Goal: Transaction & Acquisition: Book appointment/travel/reservation

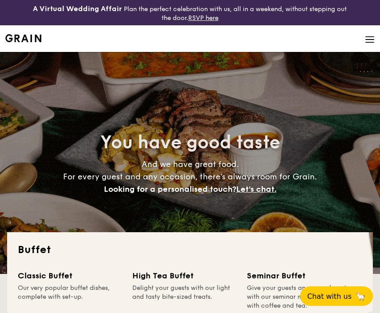
select select
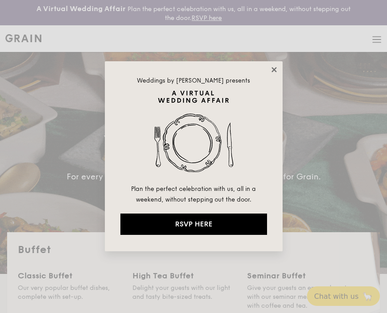
click at [274, 66] on icon at bounding box center [274, 70] width 8 height 8
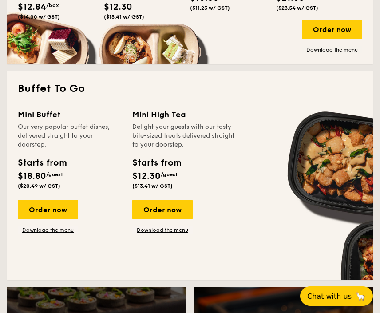
scroll to position [605, 0]
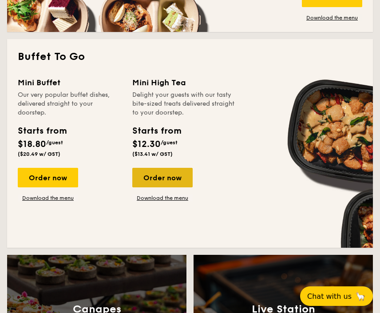
click at [183, 176] on div "Order now" at bounding box center [162, 178] width 60 height 20
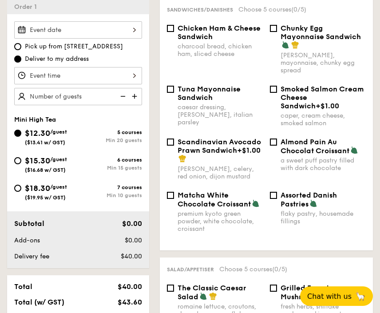
scroll to position [261, 0]
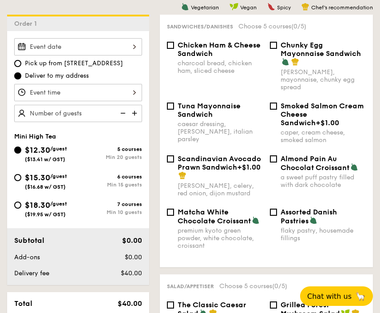
click at [100, 87] on div "12 1 2 3 4 5 6 7 8 9 10 11 00 15 30 45 am pm Cancel OK" at bounding box center [78, 92] width 128 height 17
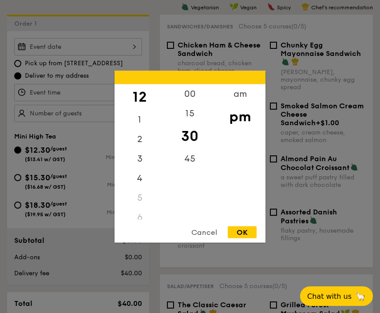
click at [140, 218] on div "6" at bounding box center [140, 217] width 50 height 20
click at [139, 194] on div "5" at bounding box center [140, 198] width 50 height 20
click at [141, 180] on div "4" at bounding box center [140, 181] width 50 height 26
click at [247, 232] on div "OK" at bounding box center [242, 232] width 29 height 12
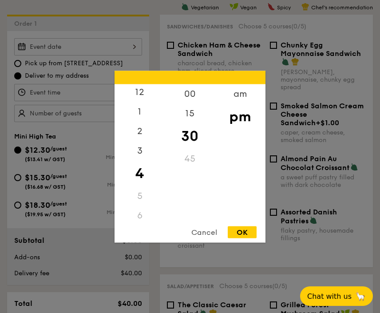
type input "4:30PM"
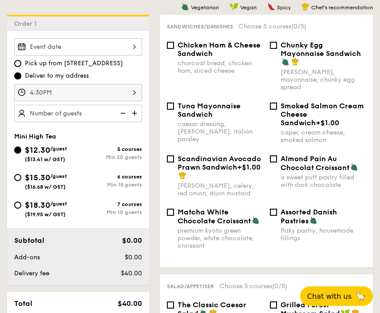
click at [123, 112] on img at bounding box center [121, 113] width 13 height 17
type input "20 guests"
click at [123, 112] on img at bounding box center [121, 113] width 13 height 17
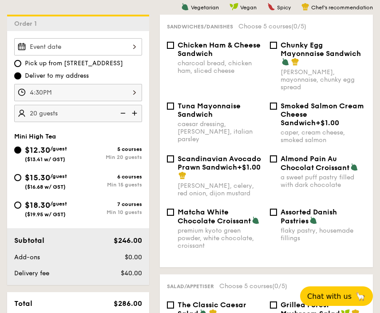
click at [108, 172] on div "$15.30 /guest ($16.68 w/ GST) 6 courses Min 15 guests" at bounding box center [78, 180] width 128 height 19
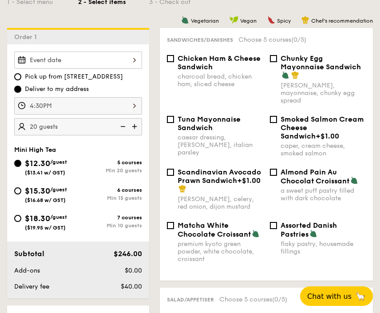
scroll to position [219, 0]
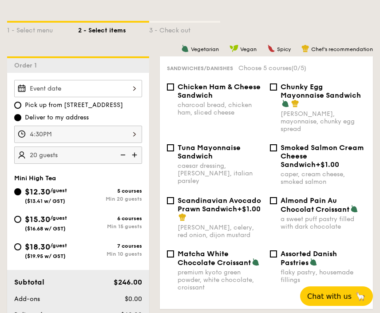
click at [68, 88] on div "2025 Oct [DATE] Tue Wed Thu Fri Sat Sun 1 2 3 4 5 6 7 8 9 10 11 12 13 14 15 16 …" at bounding box center [78, 88] width 128 height 17
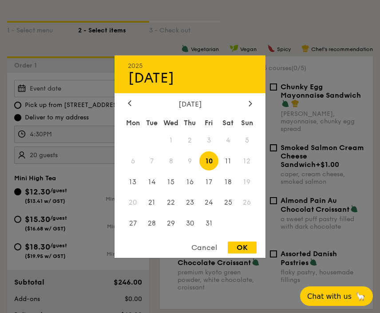
click at [246, 105] on div "[DATE]" at bounding box center [190, 103] width 124 height 8
click at [248, 102] on div at bounding box center [250, 103] width 8 height 8
click at [128, 105] on icon at bounding box center [130, 103] width 4 height 6
click at [190, 200] on span "23" at bounding box center [190, 202] width 19 height 19
click at [247, 246] on div "OK" at bounding box center [242, 248] width 29 height 12
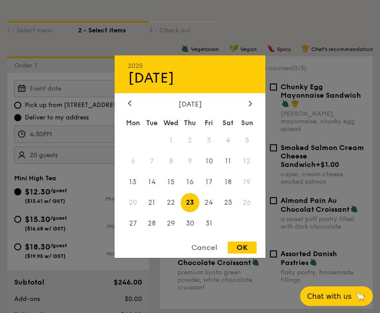
type input "[DATE]"
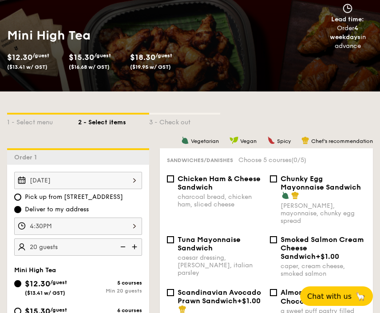
scroll to position [129, 0]
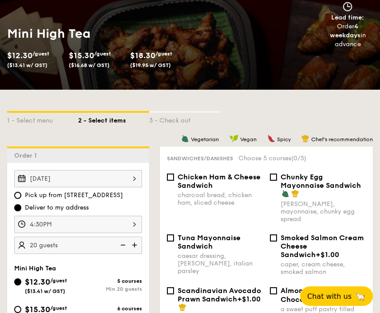
click at [123, 244] on img at bounding box center [121, 245] width 13 height 17
select select
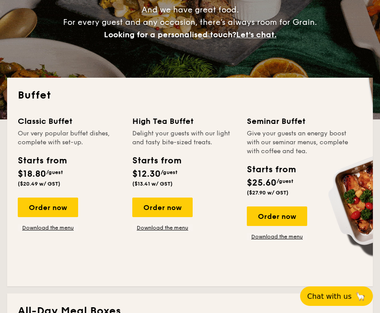
scroll to position [605, 0]
